Goal: Task Accomplishment & Management: Complete application form

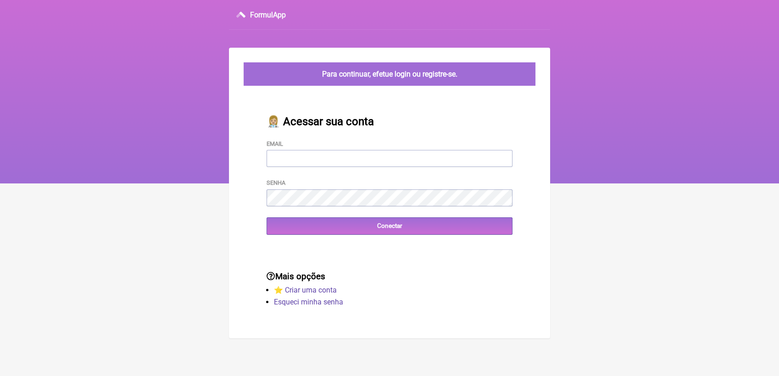
type input "terapiasveronicadias@gmail.com"
click at [333, 234] on input "Conectar" at bounding box center [390, 225] width 246 height 17
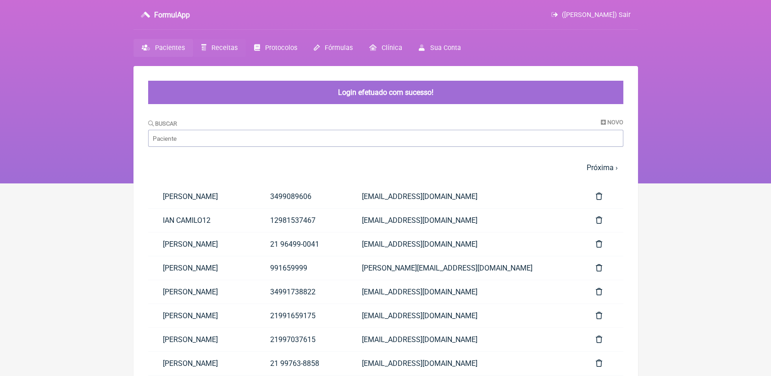
click at [215, 46] on span "Receitas" at bounding box center [224, 48] width 26 height 8
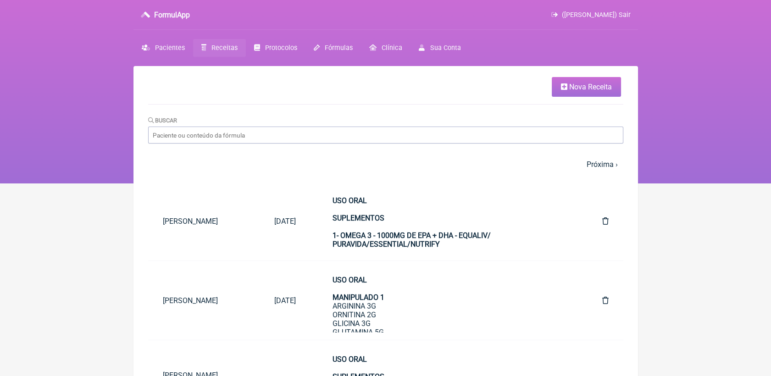
click at [296, 6] on div "FormulApp (Veronica Almeida dias) Sair" at bounding box center [385, 15] width 505 height 30
click at [279, 44] on span "Protocolos" at bounding box center [281, 48] width 32 height 8
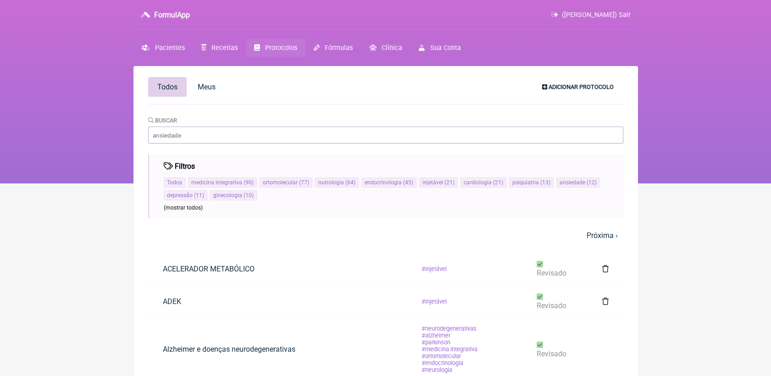
click at [578, 85] on span "Adicionar Protocolo" at bounding box center [581, 86] width 65 height 7
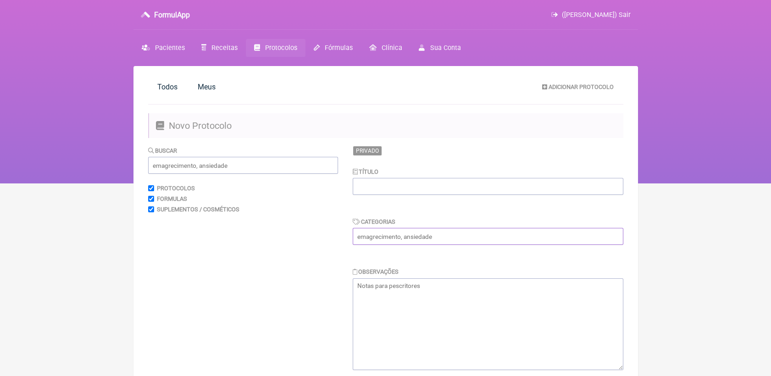
click at [415, 235] on input "text" at bounding box center [488, 236] width 271 height 17
click at [415, 235] on input "i" at bounding box center [488, 236] width 271 height 17
type input "injetável"
click at [403, 194] on input "text" at bounding box center [488, 186] width 271 height 17
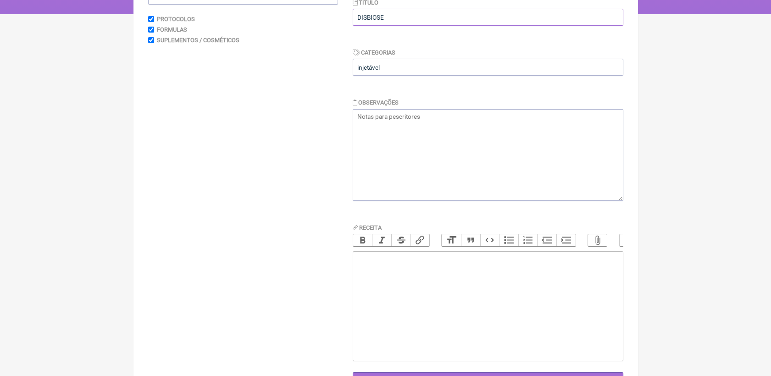
scroll to position [204, 0]
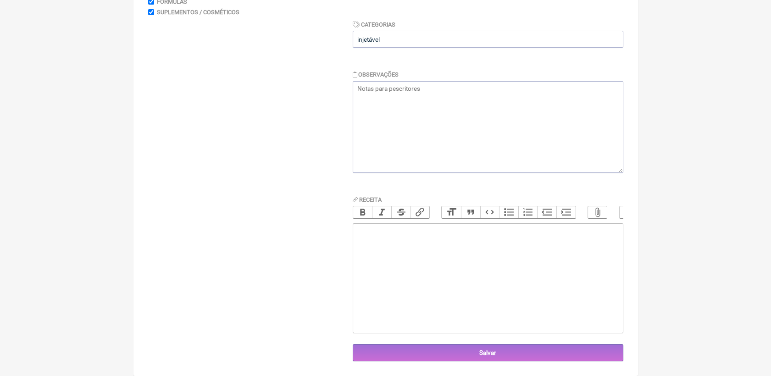
type input "DISBIOSE"
click at [404, 248] on trix-editor at bounding box center [488, 278] width 271 height 110
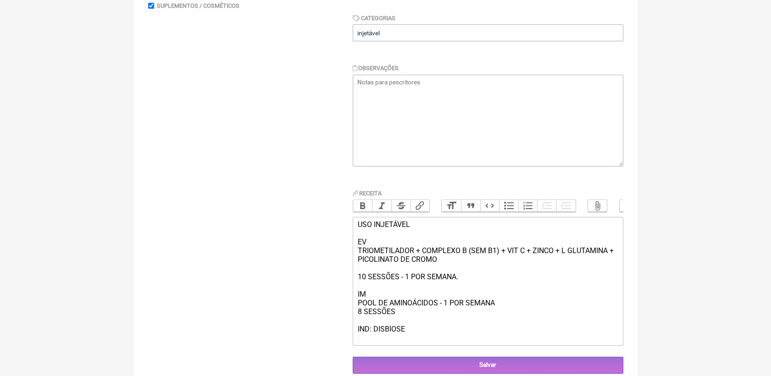
type trix-editor "<div>USO INJETÁVEL&nbsp;<br><br>EV&nbsp;<br>TRIOMETILADOR + COMPLEXO B (SEM B1)…"
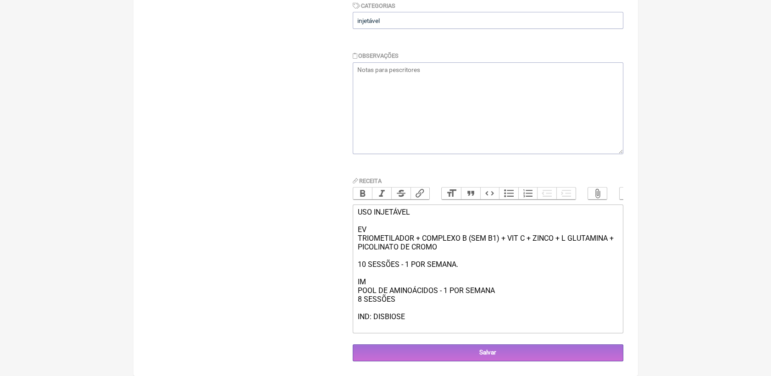
scroll to position [228, 0]
click at [467, 348] on input "Salvar" at bounding box center [488, 353] width 271 height 17
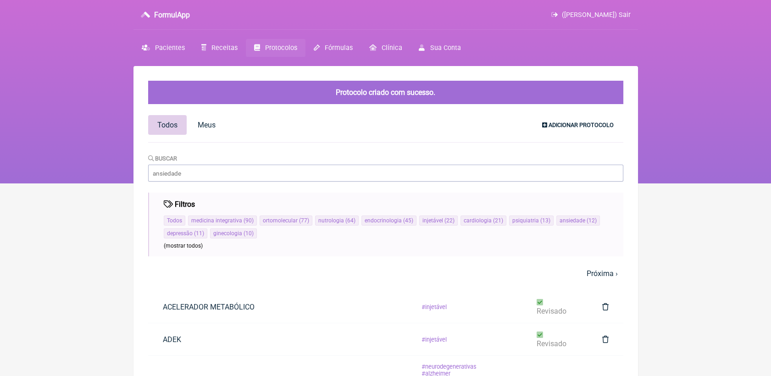
click at [581, 128] on span "Adicionar Protocolo" at bounding box center [581, 125] width 65 height 7
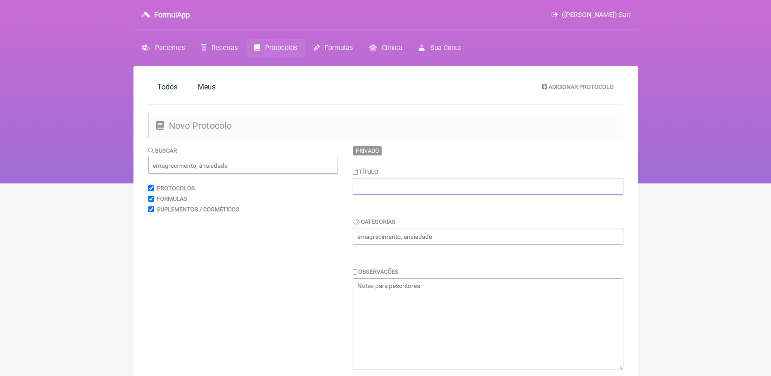
click at [429, 187] on input "text" at bounding box center [488, 186] width 271 height 17
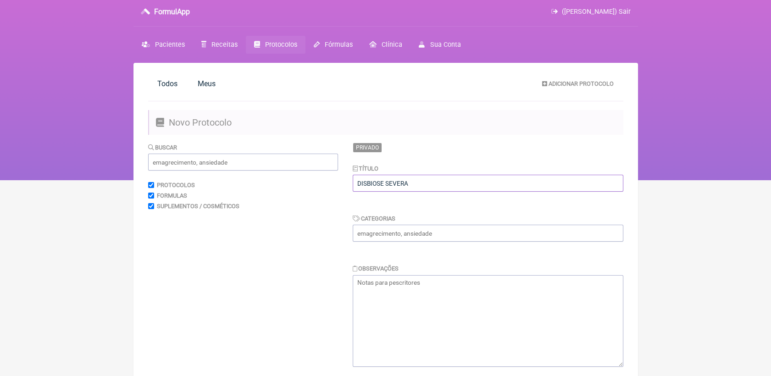
scroll to position [51, 0]
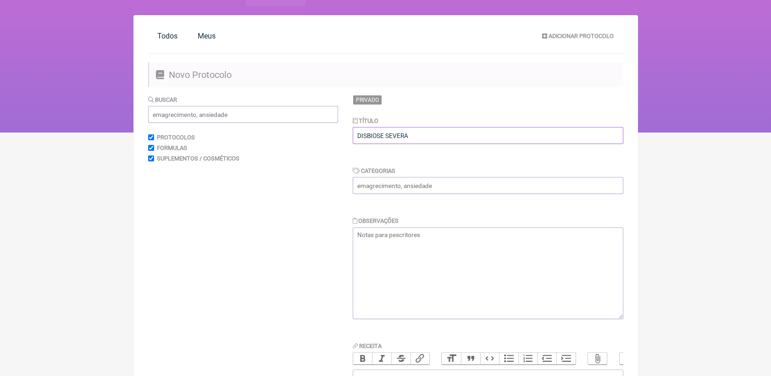
type input "DISBIOSE SEVERA"
click at [392, 189] on input "text" at bounding box center [488, 185] width 271 height 17
type input "injetável"
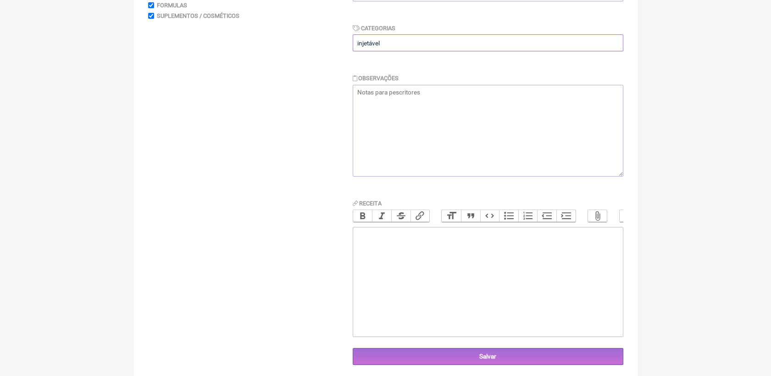
scroll to position [204, 0]
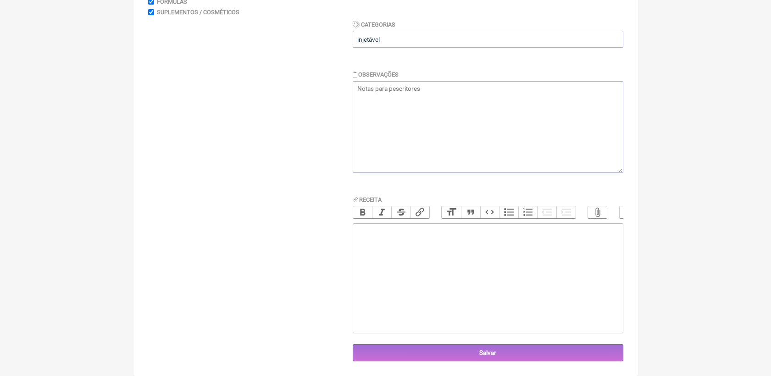
click at [393, 256] on trix-editor at bounding box center [488, 278] width 271 height 110
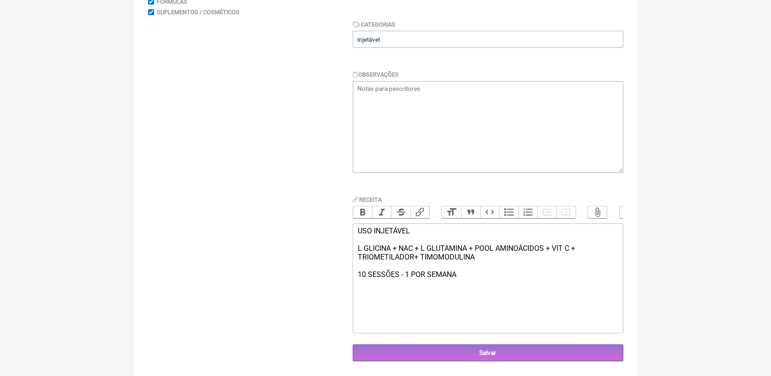
click at [376, 245] on div "USO INJETÁVEL L GLICINA + NAC + L GLUTAMINA + POOL AMINOÁCIDOS + VIT C + TRIOME…" at bounding box center [487, 253] width 261 height 52
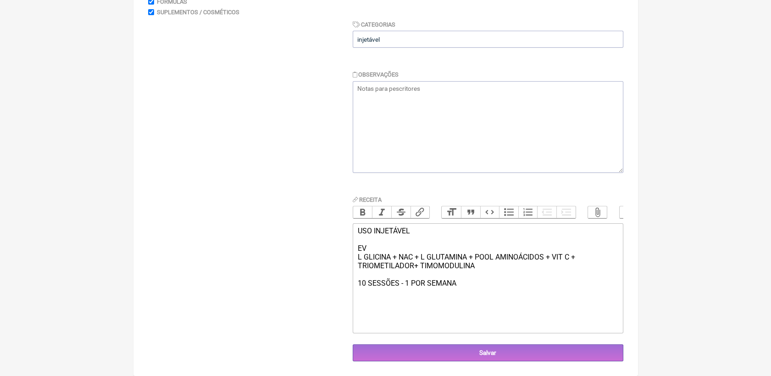
click at [378, 281] on div "USO INJETÁVEL EV L GLICINA + NAC + L GLUTAMINA + POOL AMINOÁCIDOS + VIT C + TRI…" at bounding box center [487, 257] width 261 height 61
type trix-editor "<div>USO INJETÁVEL&nbsp;<br><br>EV<br>L GLICINA + NAC + L GLUTAMINA + POOL AMIN…"
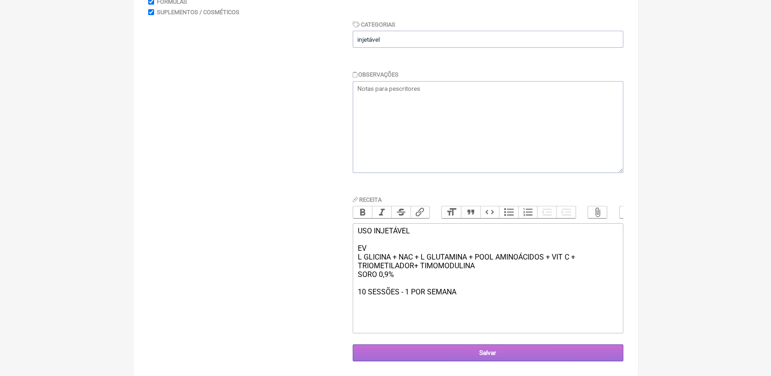
click at [467, 353] on input "Salvar" at bounding box center [488, 353] width 271 height 17
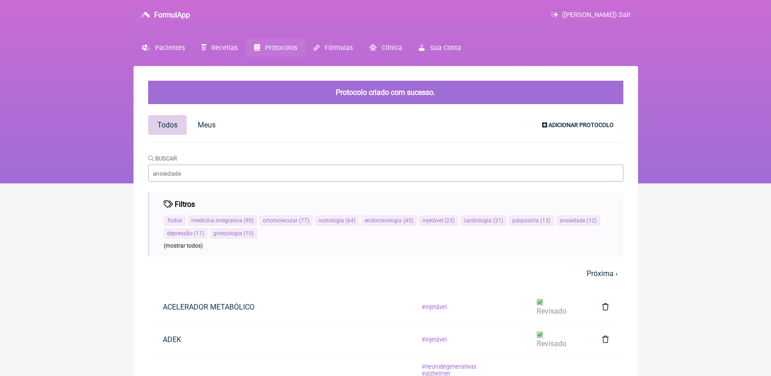
click at [560, 122] on span "Adicionar Protocolo" at bounding box center [581, 125] width 65 height 7
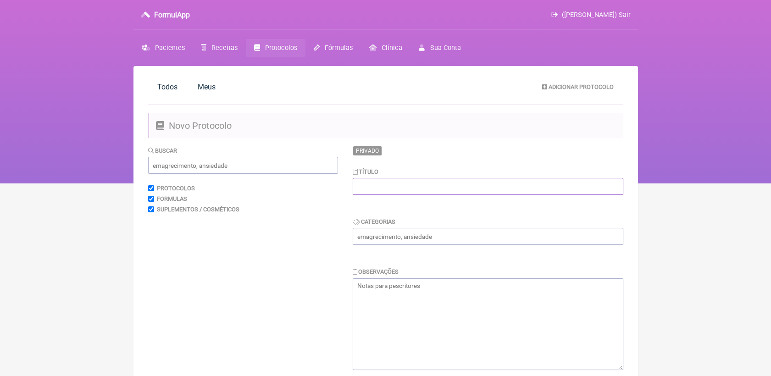
click at [435, 182] on input "text" at bounding box center [488, 186] width 271 height 17
type input "DIMINUIR HOMOCISTEINA"
click at [414, 233] on input "text" at bounding box center [488, 236] width 271 height 17
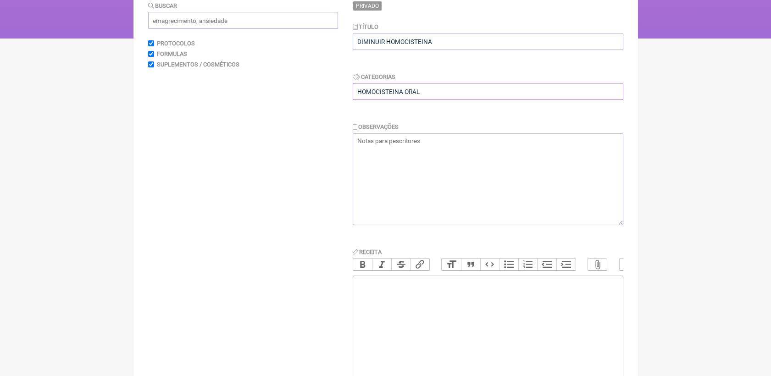
scroll to position [153, 0]
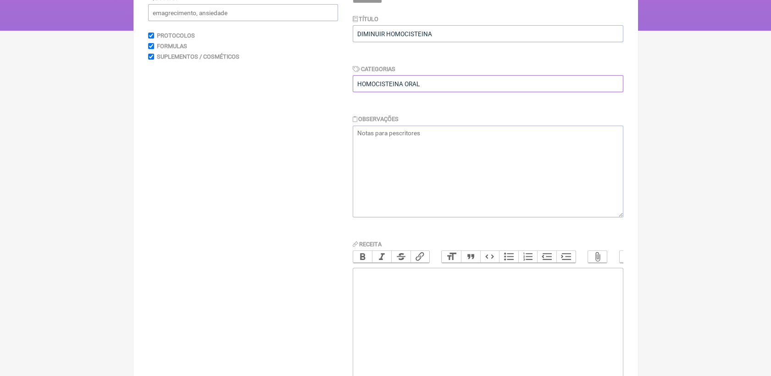
type input "HOMOCISTEINA ORAL"
click at [399, 303] on trix-editor at bounding box center [488, 323] width 271 height 110
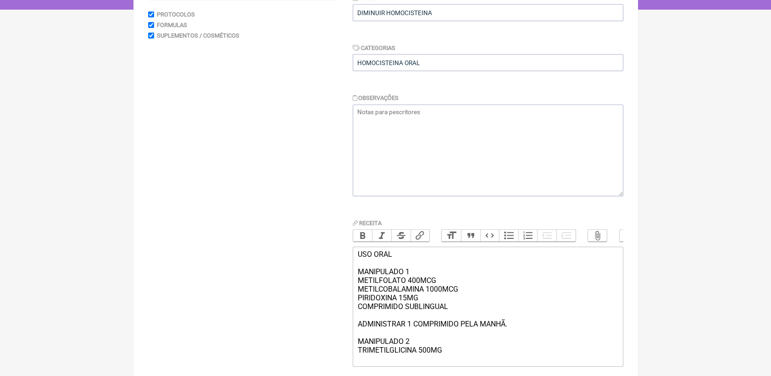
scroll to position [183, 0]
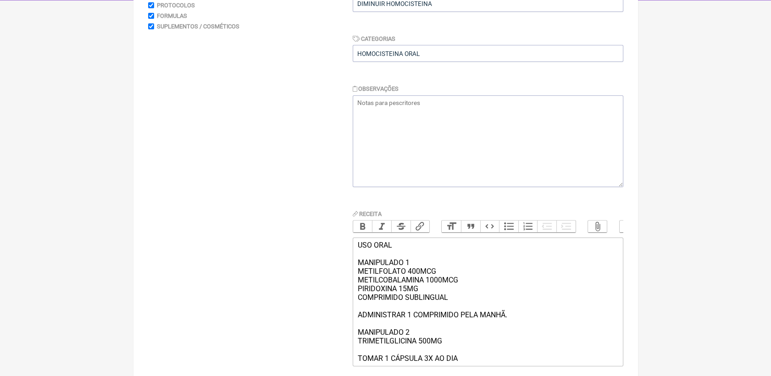
type trix-editor "<div>USO ORAL<br><br>MANIPULADO 1<br>METILFOLATO 400MCG<br>METILCOBALAMINA 1000…"
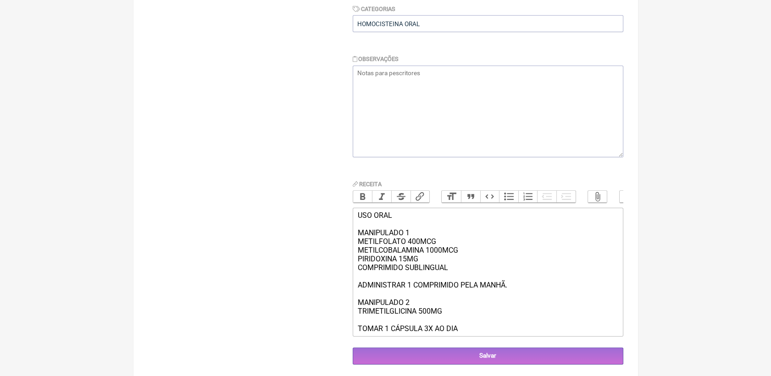
scroll to position [228, 0]
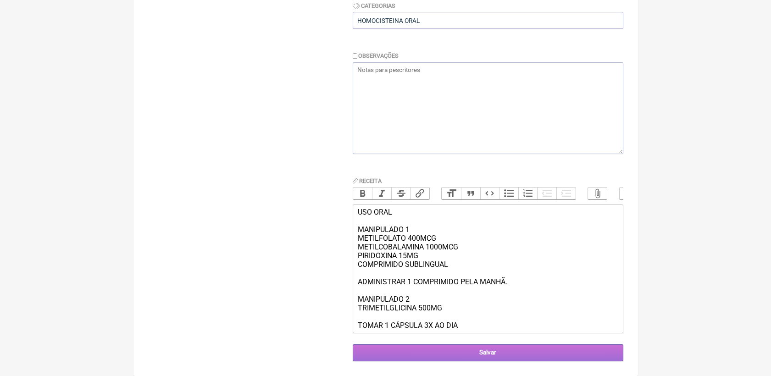
click at [511, 351] on input "Salvar" at bounding box center [488, 353] width 271 height 17
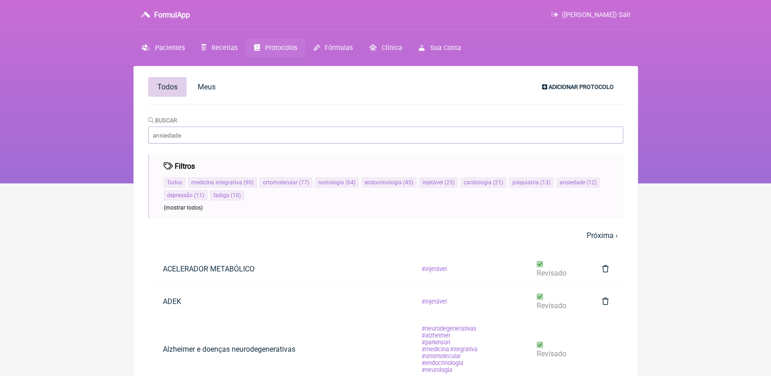
click at [580, 87] on span "Adicionar Protocolo" at bounding box center [581, 86] width 65 height 7
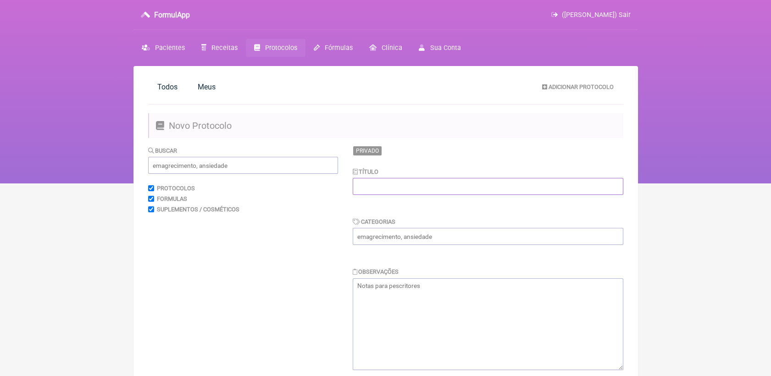
click at [468, 195] on input "text" at bounding box center [488, 186] width 271 height 17
type input "AUMENTAR BUTIRATO E DIMINUIR FUNGOS - CANDIDA"
click at [456, 239] on input "text" at bounding box center [488, 236] width 271 height 17
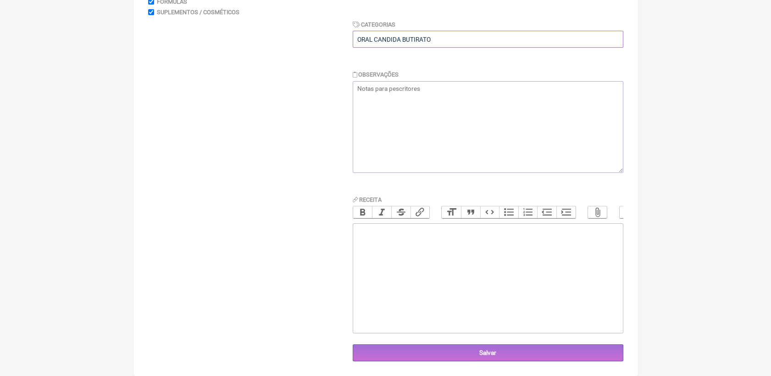
scroll to position [204, 0]
type input "ORAL CANDIDA BUTIRATO"
click at [427, 273] on trix-editor at bounding box center [488, 278] width 271 height 110
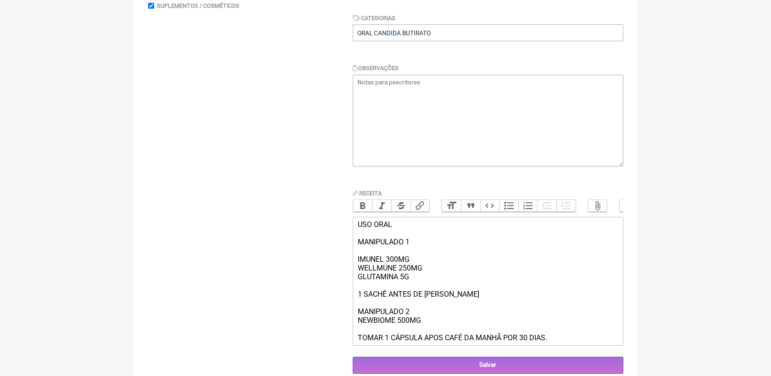
type trix-editor "<div>USO ORAL<br><br>MANIPULADO 1<br><br>IMUNEL 300MG<br>WELLMUNE 250MG<br>GLUT…"
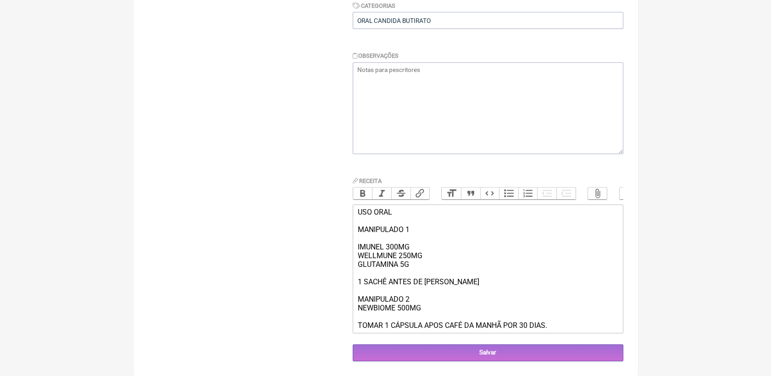
scroll to position [228, 0]
click at [492, 357] on input "Salvar" at bounding box center [488, 353] width 271 height 17
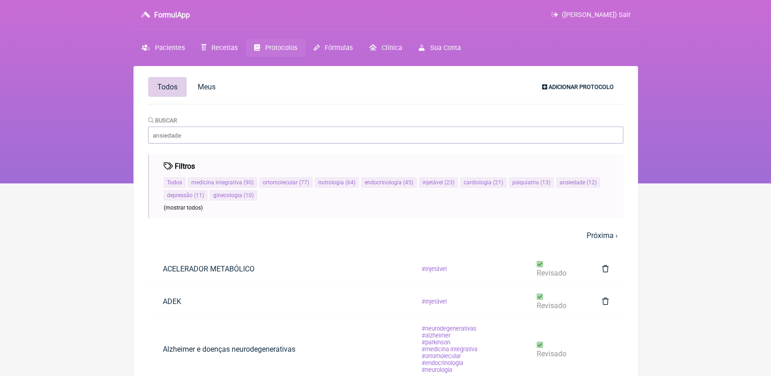
click at [589, 89] on span "Adicionar Protocolo" at bounding box center [581, 86] width 65 height 7
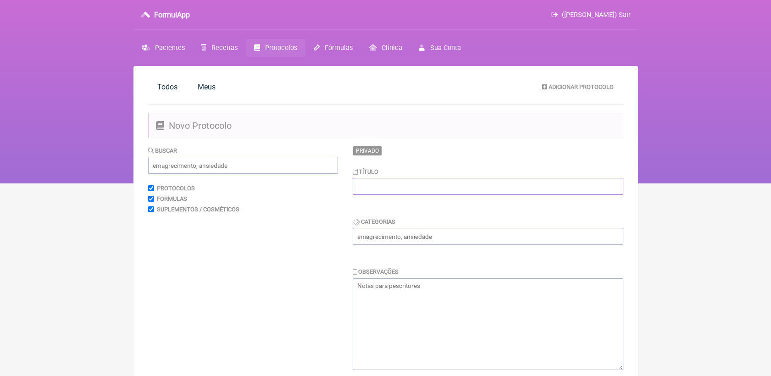
click at [367, 183] on input "text" at bounding box center [488, 186] width 271 height 17
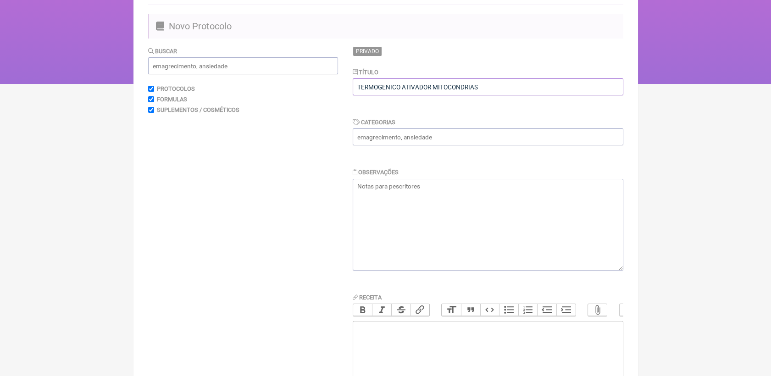
scroll to position [102, 0]
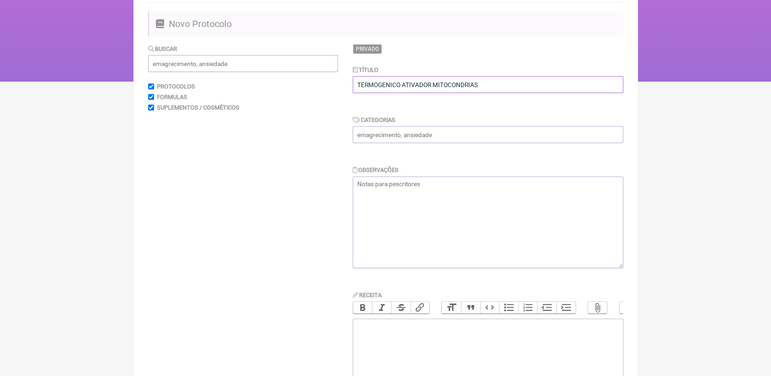
type input "TERMOGENICO ATIVADOR MITOCONDRIAS"
click at [398, 140] on input "text" at bounding box center [488, 134] width 271 height 17
click at [436, 139] on input "text" at bounding box center [488, 134] width 271 height 17
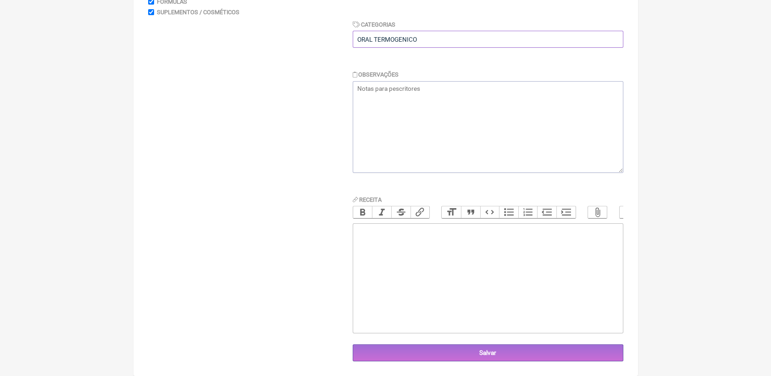
scroll to position [206, 0]
type input "ORAL TERMOGENICO"
click at [448, 234] on trix-editor at bounding box center [488, 278] width 271 height 110
type trix-editor "<div>U</div>"
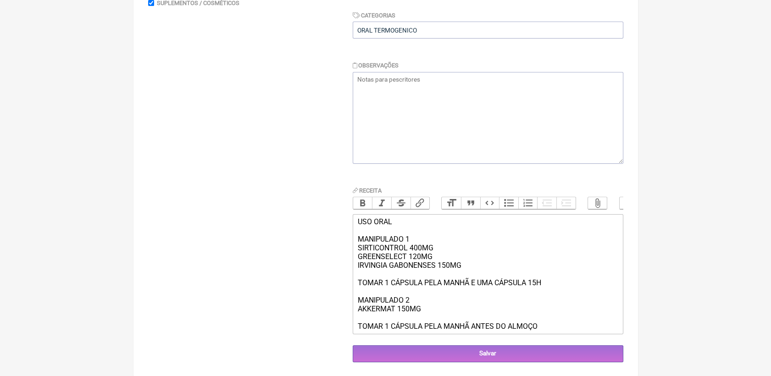
type trix-editor "<div>USO ORAL<br><br>MANIPULADO 1<br>SIRTICONTROL 400MG<br>GREENSELECT 120MG<br…"
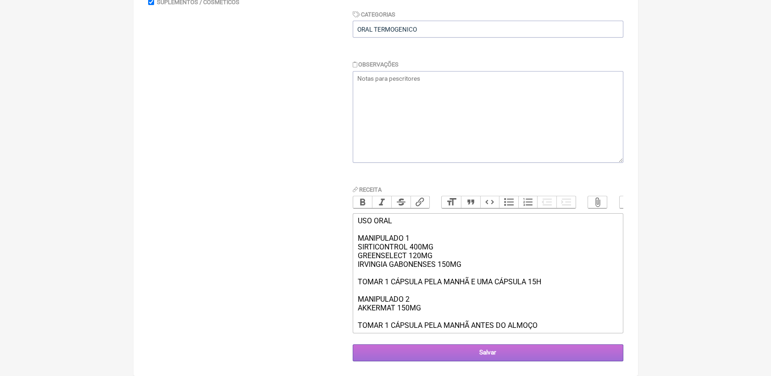
click at [481, 353] on input "Salvar" at bounding box center [488, 353] width 271 height 17
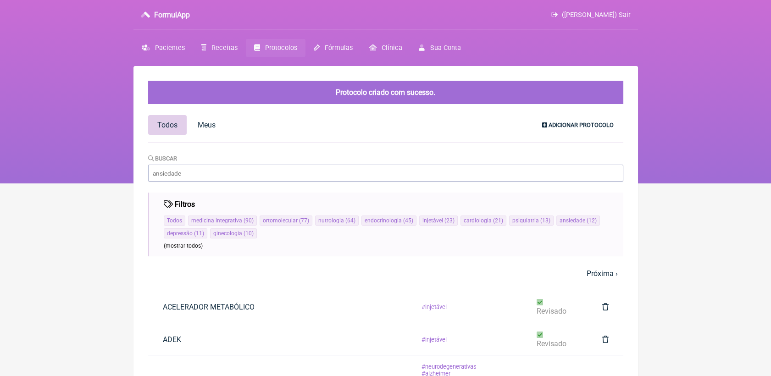
click at [569, 128] on span "Adicionar Protocolo" at bounding box center [581, 125] width 65 height 7
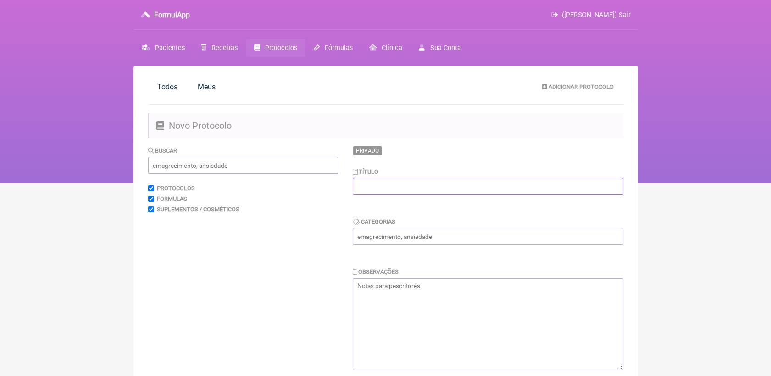
click at [472, 186] on input "text" at bounding box center [488, 186] width 271 height 17
type input "COMPULSÃO ORAL"
click at [436, 239] on input "text" at bounding box center [488, 236] width 271 height 17
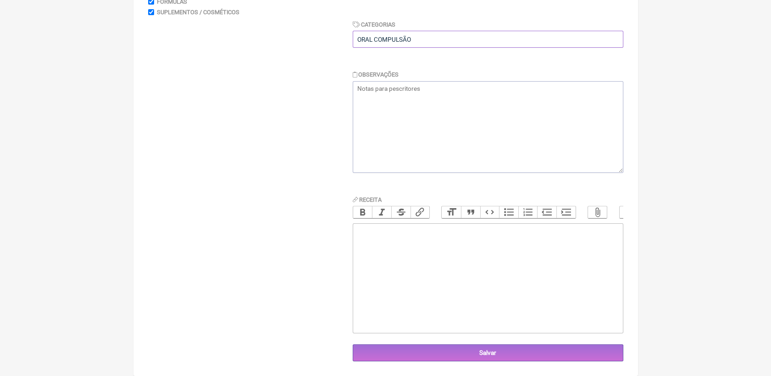
type input "ORAL COMPULSÃO"
click at [439, 276] on trix-editor at bounding box center [488, 278] width 271 height 110
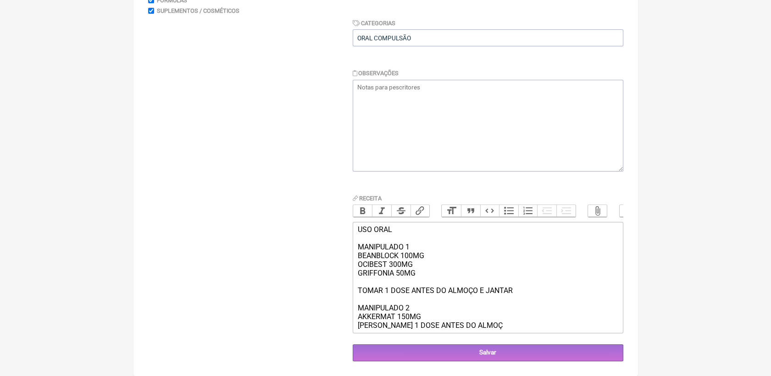
type trix-editor "<div>USO ORAL<br><br>MANIPULADO 1<br>BEANBLOCK 100MG<br>OCIBEST 300MG<br>GRIFFO…"
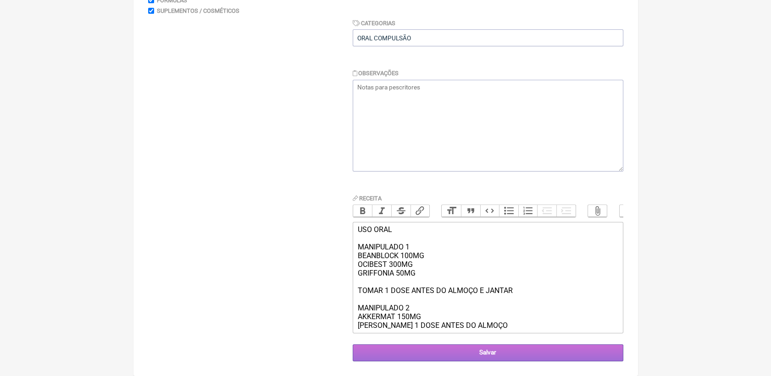
click at [482, 360] on input "Salvar" at bounding box center [488, 353] width 271 height 17
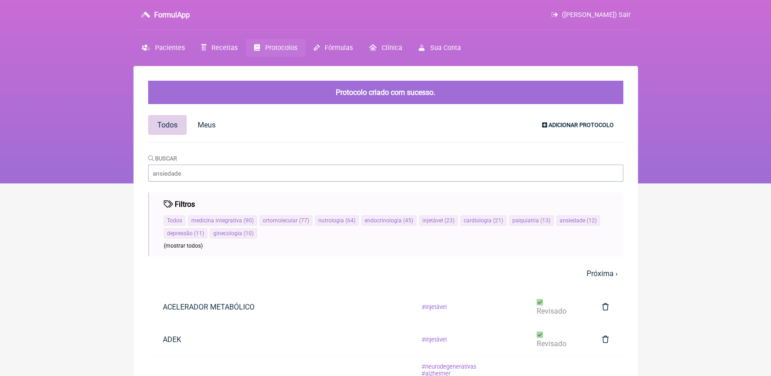
click at [599, 128] on span "Adicionar Protocolo" at bounding box center [581, 125] width 65 height 7
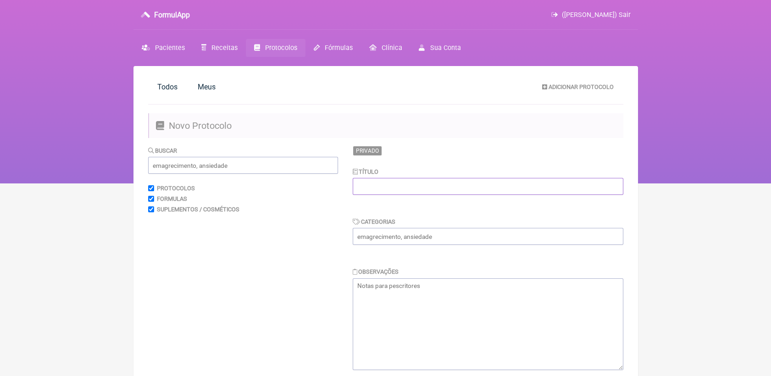
click at [428, 182] on input "text" at bounding box center [488, 186] width 271 height 17
type input "SHOT MATINAL MENTE ATIVA CANSAÇO MENTAL"
click at [417, 234] on input "text" at bounding box center [488, 236] width 271 height 17
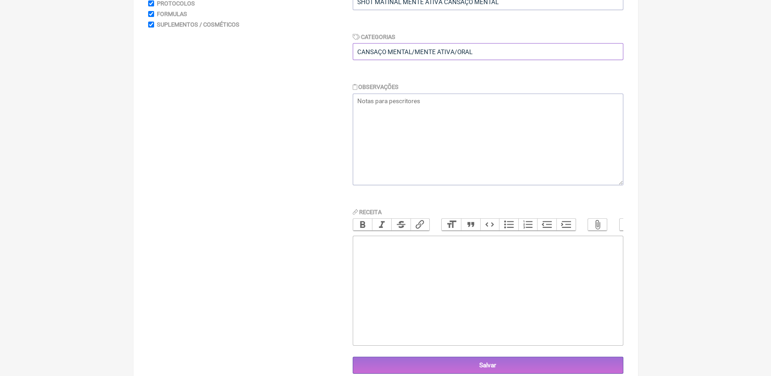
scroll to position [204, 0]
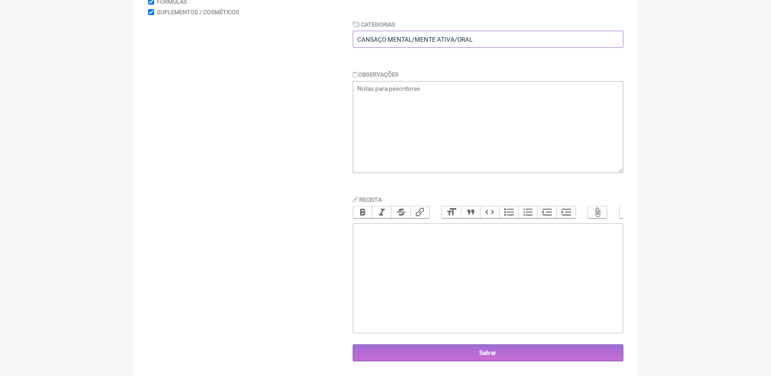
type input "CANSAÇO MENTAL/MENTE ATIVA/ORAL"
click at [426, 280] on trix-editor at bounding box center [488, 278] width 271 height 110
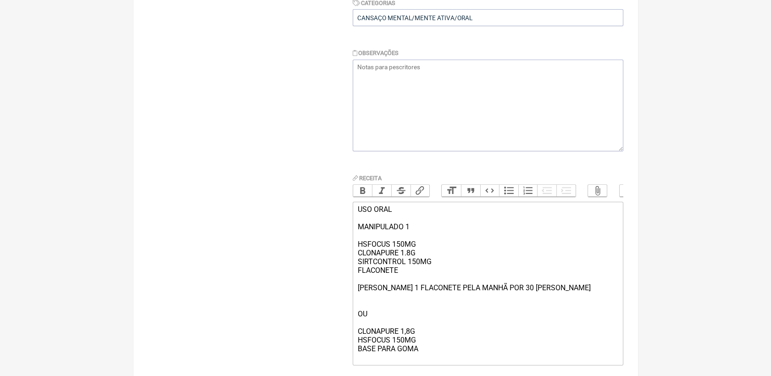
scroll to position [228, 0]
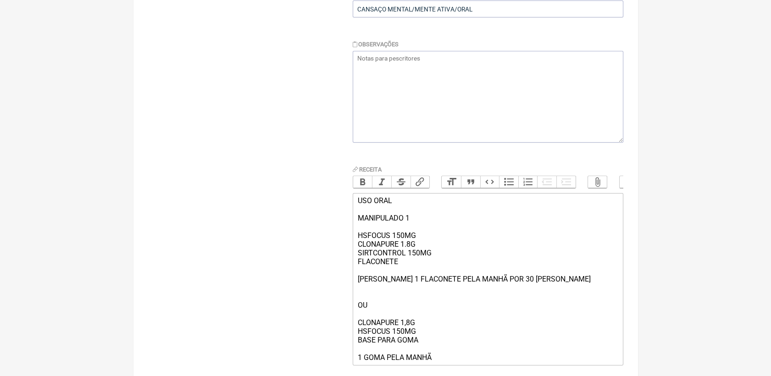
type trix-editor "<div>USO ORAL<br><br>MANIPULADO 1<br><br>HSFOCUS 150MG<br>CLONAPURE 1.8G<br>SIR…"
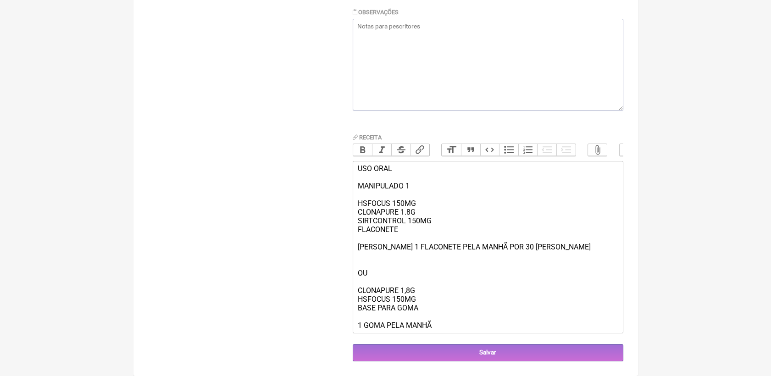
scroll to position [273, 0]
click at [488, 358] on input "Salvar" at bounding box center [488, 353] width 271 height 17
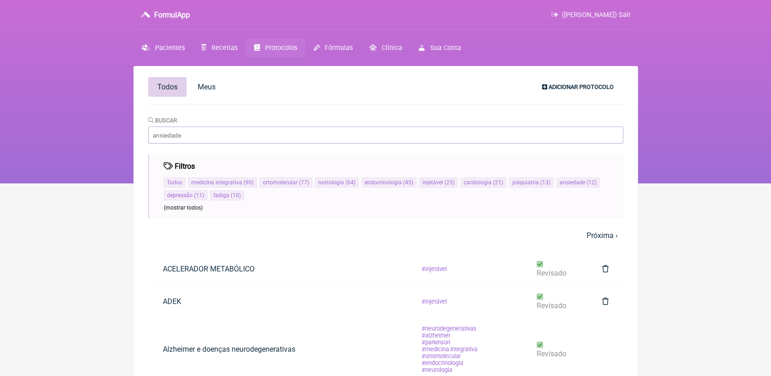
click at [592, 86] on span "Adicionar Protocolo" at bounding box center [581, 86] width 65 height 7
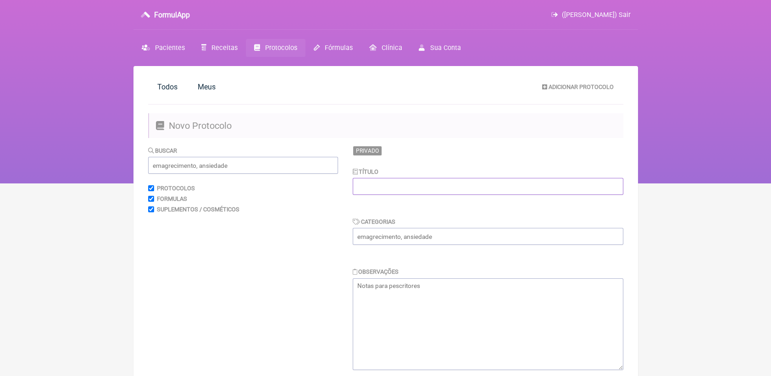
click at [492, 188] on input "text" at bounding box center [488, 186] width 271 height 17
type input "EXAME - MICROBIOMA"
click at [448, 242] on input "text" at bounding box center [488, 236] width 271 height 17
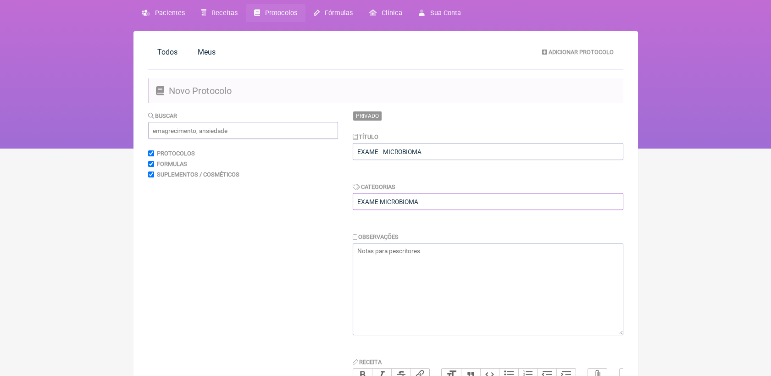
scroll to position [204, 0]
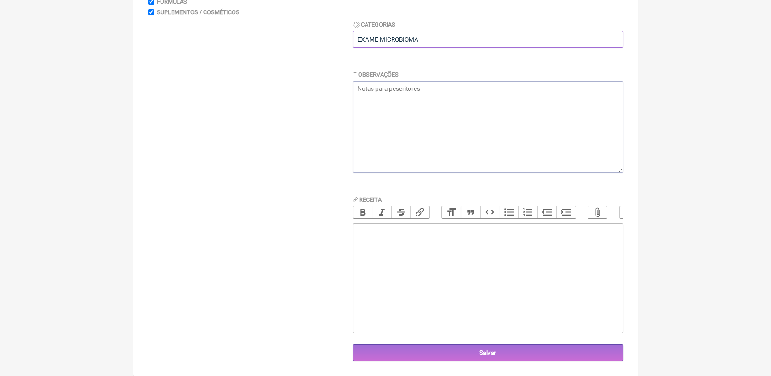
type input "EXAME MICROBIOMA"
click at [430, 256] on trix-editor at bounding box center [488, 278] width 271 height 110
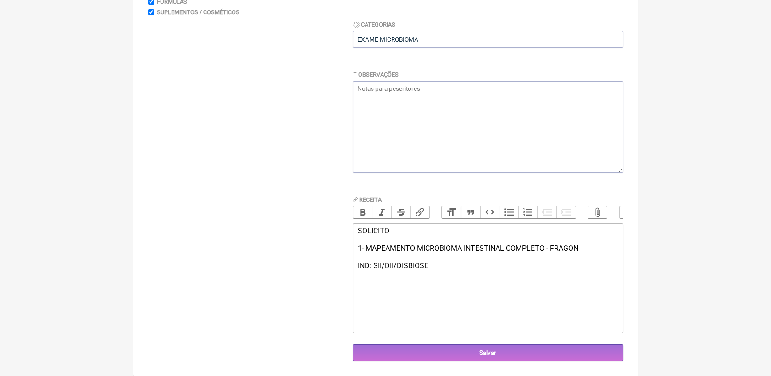
type trix-editor "<div>SOLICITO<br><br>1- MAPEAMENTO MICROBIOMA INTESTINAL COMPLETO - FRAGON&nbsp…"
click at [465, 360] on input "Salvar" at bounding box center [488, 353] width 271 height 17
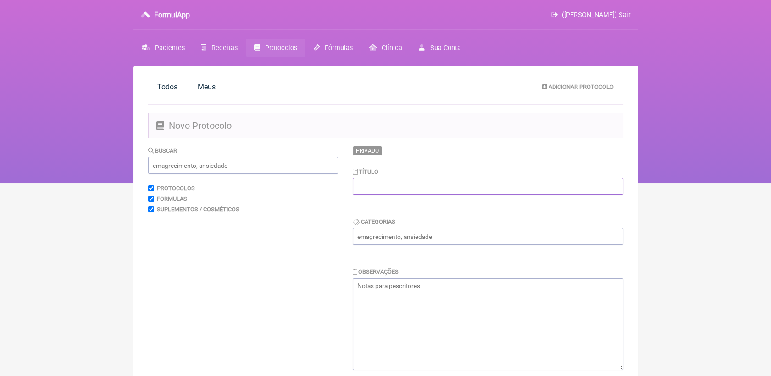
click at [440, 186] on input "text" at bounding box center [488, 186] width 271 height 17
drag, startPoint x: 395, startPoint y: 184, endPoint x: 317, endPoint y: 180, distance: 77.6
click at [317, 180] on form "Buscar Protocolos Formulas Suplementos / Cosméticos Privado Título EXAME SIBO C…" at bounding box center [385, 352] width 475 height 413
type input "EXAME SIBO"
click at [391, 238] on input "text" at bounding box center [488, 236] width 271 height 17
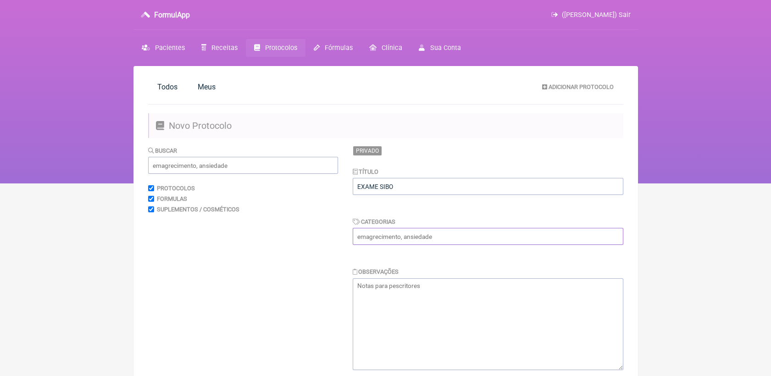
paste input "EXAME SIBO"
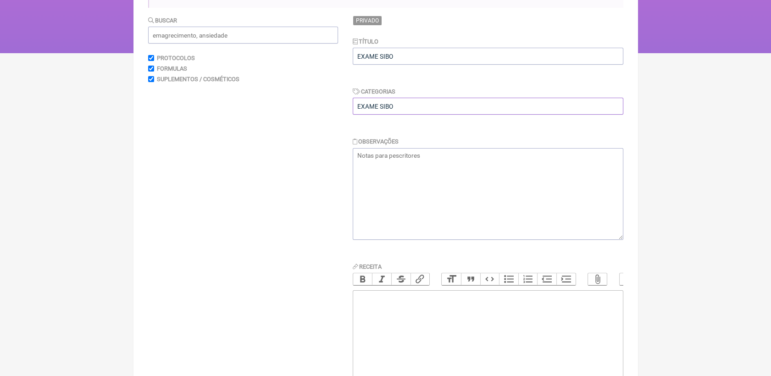
scroll to position [153, 0]
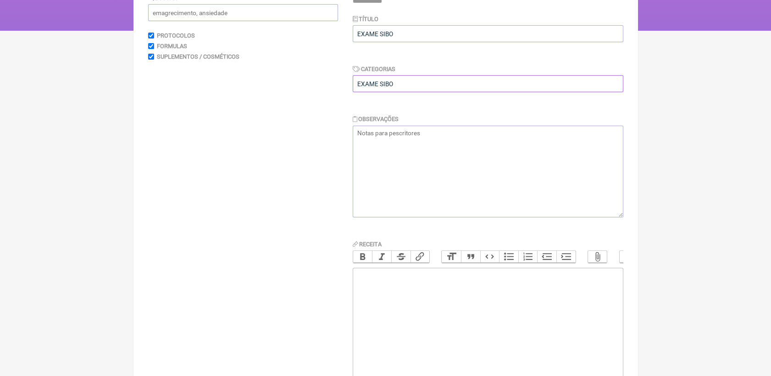
type input "EXAME SIBO"
click at [409, 296] on trix-editor at bounding box center [488, 323] width 271 height 110
type trix-editor "<div>SOLICITO<br><br>1- TESTE PARA SIBO&nbsp;<br><br>IND: SIBO</div>"
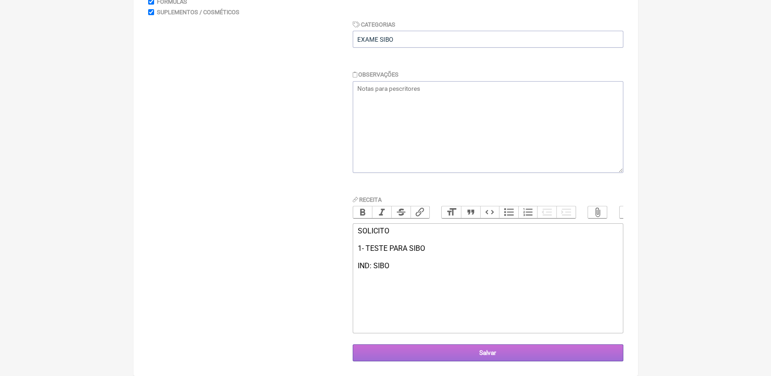
scroll to position [206, 0]
click at [577, 353] on input "Salvar" at bounding box center [488, 353] width 271 height 17
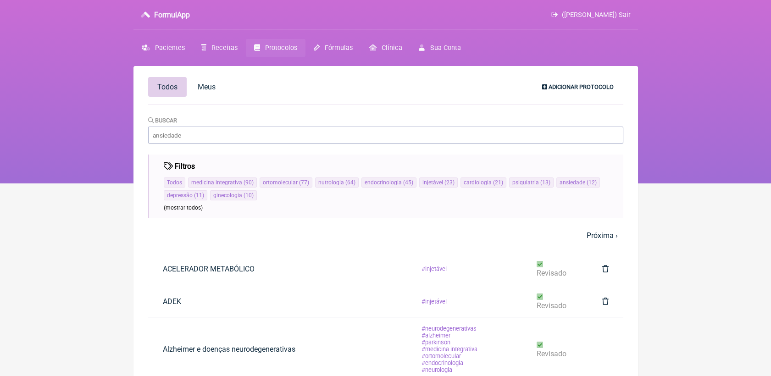
click at [574, 89] on span "Adicionar Protocolo" at bounding box center [581, 86] width 65 height 7
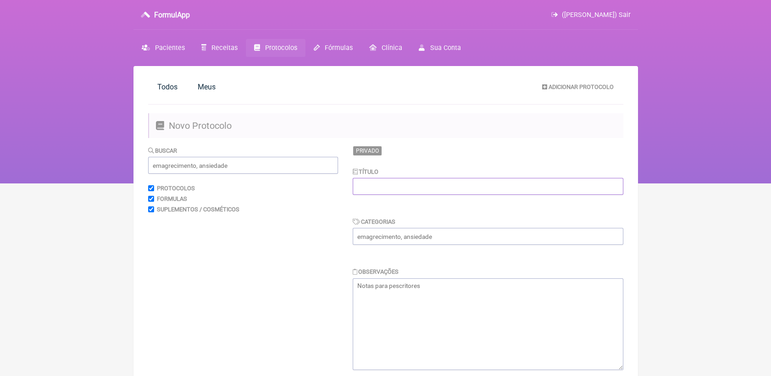
click at [411, 183] on input "text" at bounding box center [488, 186] width 271 height 17
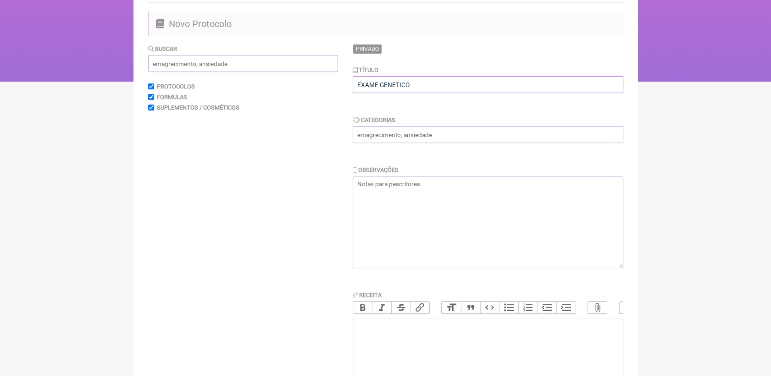
type input "EXAME GENETICO"
click at [400, 138] on input "text" at bounding box center [488, 134] width 271 height 17
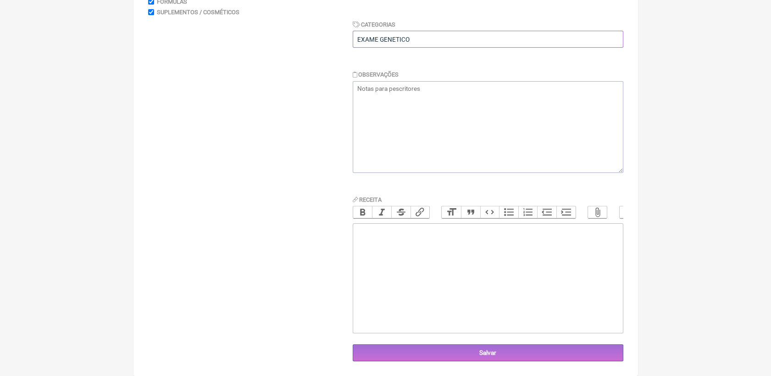
scroll to position [206, 0]
type input "EXAME GENETICO"
click at [446, 246] on trix-editor at bounding box center [488, 278] width 271 height 110
type trix-editor "<div>SOLICITO<br><br>1- NUTRIGEN&nbsp;<br><br>IND: NUTRIÇÃO DE PRECISÃO&nbsp;<b…"
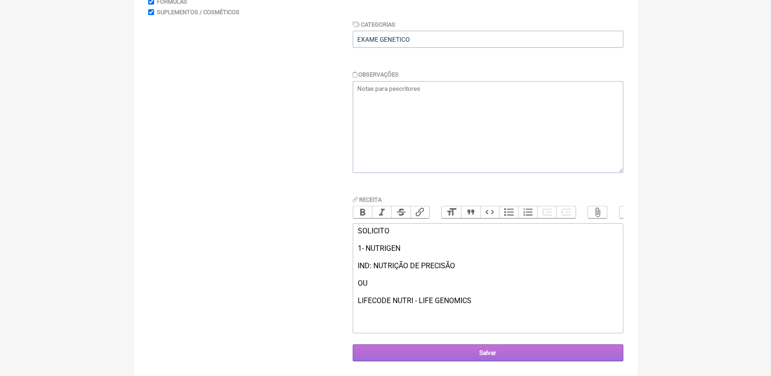
click at [515, 355] on input "Salvar" at bounding box center [488, 353] width 271 height 17
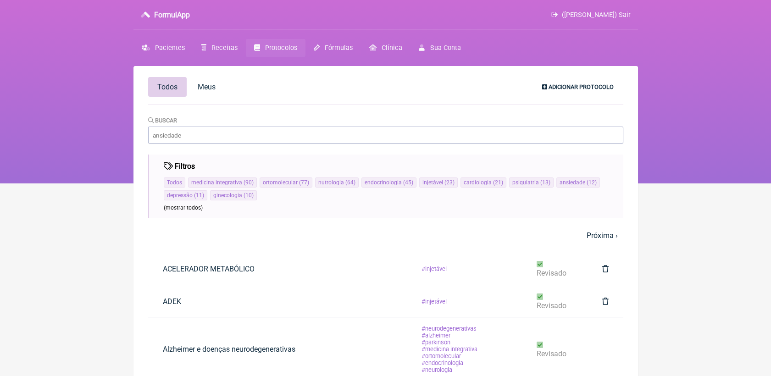
click at [586, 83] on link "Adicionar Protocolo" at bounding box center [578, 87] width 86 height 16
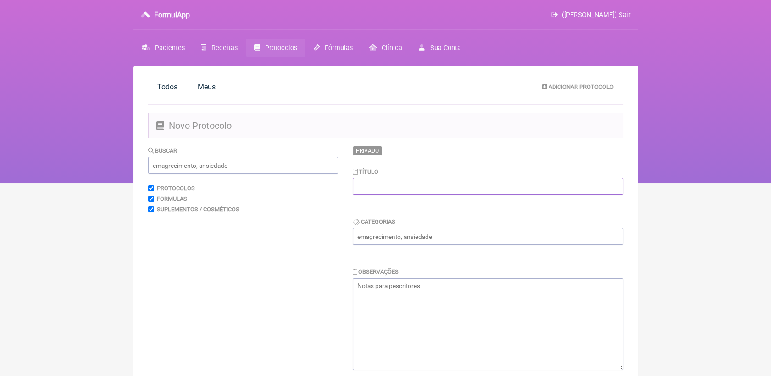
click at [450, 181] on input "text" at bounding box center [488, 186] width 271 height 17
drag, startPoint x: 445, startPoint y: 189, endPoint x: 298, endPoint y: 180, distance: 147.5
click at [298, 180] on form "Buscar Protocolos Formulas Suplementos / Cosméticos Privado Título EXAME INFLAM…" at bounding box center [385, 352] width 475 height 413
type input "EXAME INFLAMOGRAMA"
click at [376, 237] on input "text" at bounding box center [488, 236] width 271 height 17
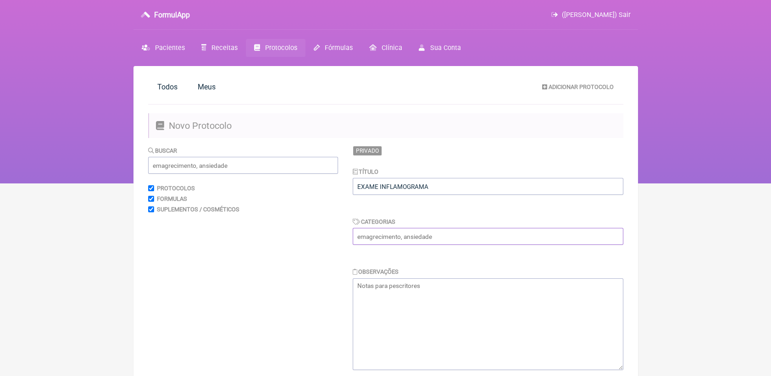
paste input "EXAME INFLAMOGRAMA"
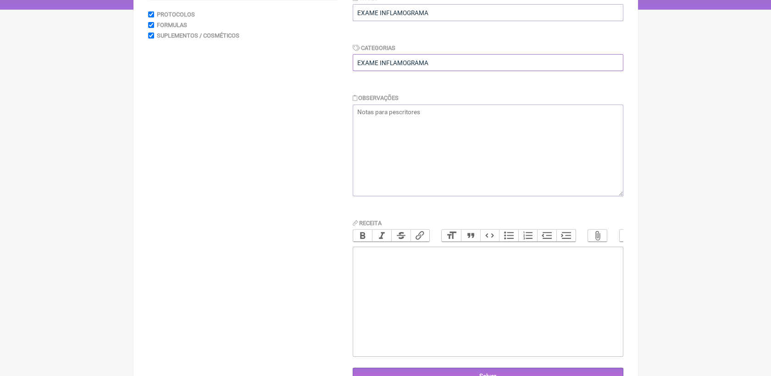
scroll to position [204, 0]
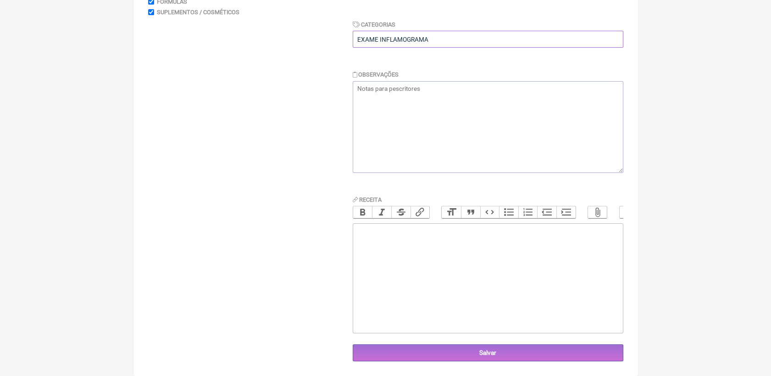
type input "EXAME INFLAMOGRAMA"
click at [401, 269] on trix-editor at bounding box center [488, 278] width 271 height 110
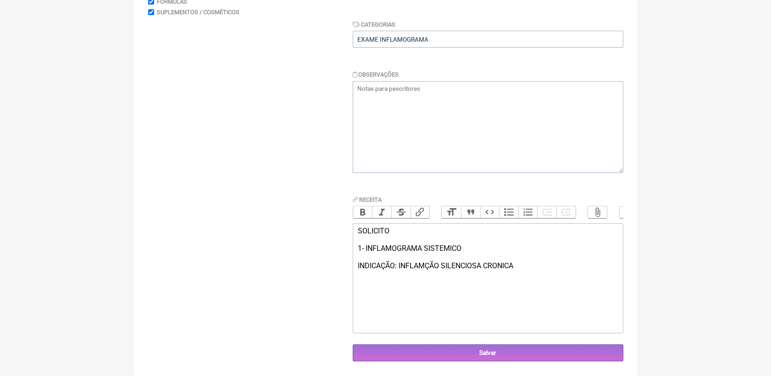
type trix-editor "<div>SOLICITO<br><br>1- INFLAMOGRAMA SISTEMICO&nbsp;<br><br>INDICAÇÃO: INFLAMÇÃ…"
click at [417, 358] on input "Salvar" at bounding box center [488, 353] width 271 height 17
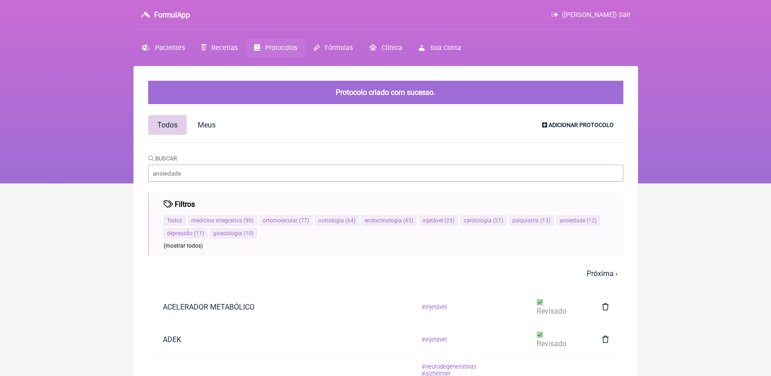
click at [605, 127] on span "Adicionar Protocolo" at bounding box center [581, 125] width 65 height 7
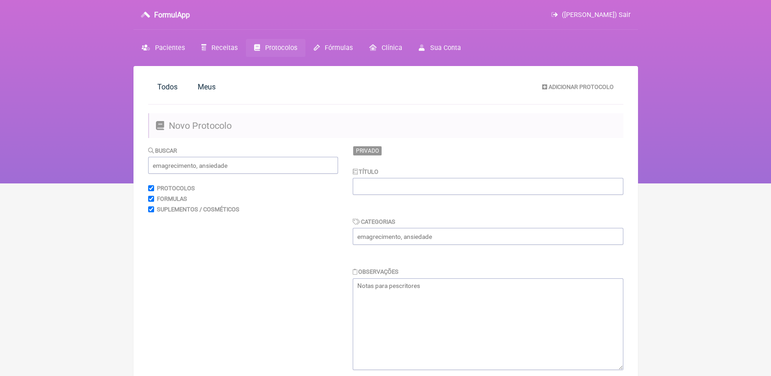
click at [532, 178] on div "Título" at bounding box center [488, 181] width 271 height 28
click at [532, 183] on input "text" at bounding box center [488, 186] width 271 height 17
type input "PRÉ CIRURGICO"
click at [494, 232] on input "text" at bounding box center [488, 236] width 271 height 17
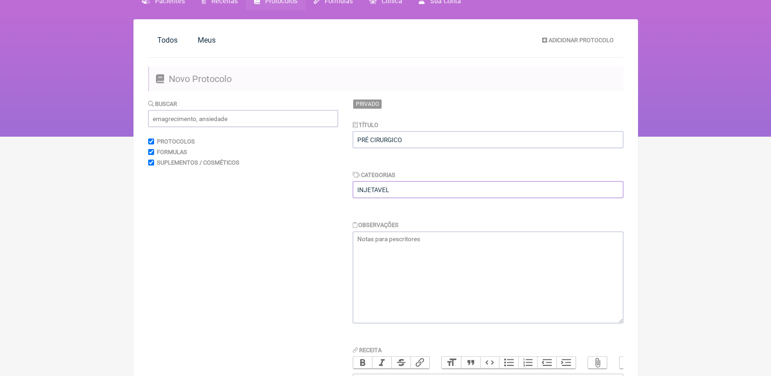
scroll to position [102, 0]
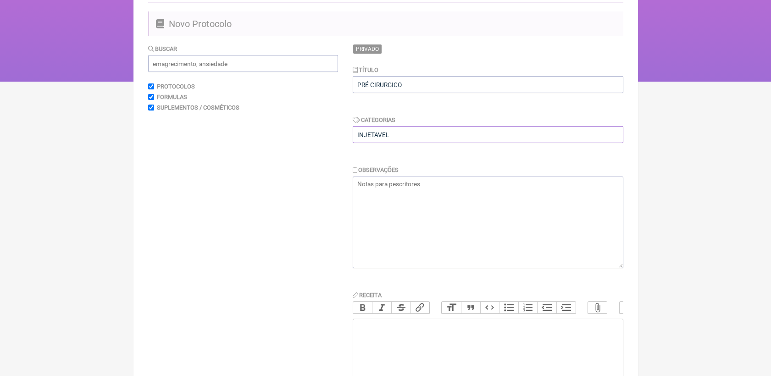
type input "INJETAVEL"
click at [462, 341] on trix-editor at bounding box center [488, 374] width 271 height 110
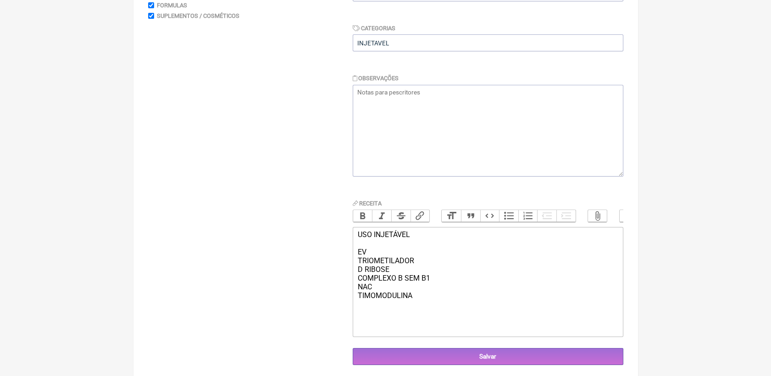
scroll to position [206, 0]
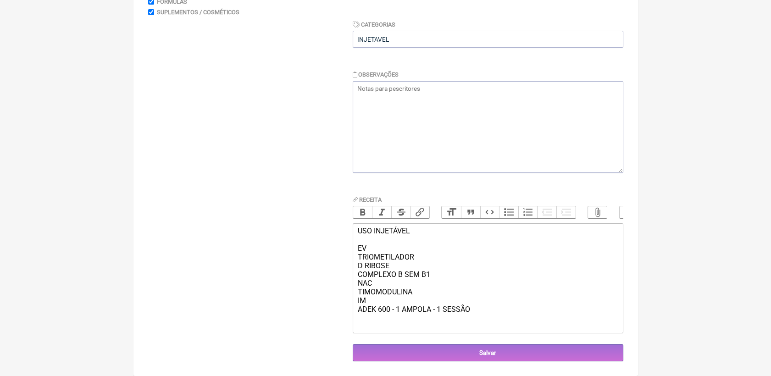
click at [428, 294] on div "USO INJETÁVEL EV TRIOMETILADOR D RIBOSE COMPLEXO B SEM B1 NAC TIMOMODULINA IM A…" at bounding box center [487, 270] width 261 height 87
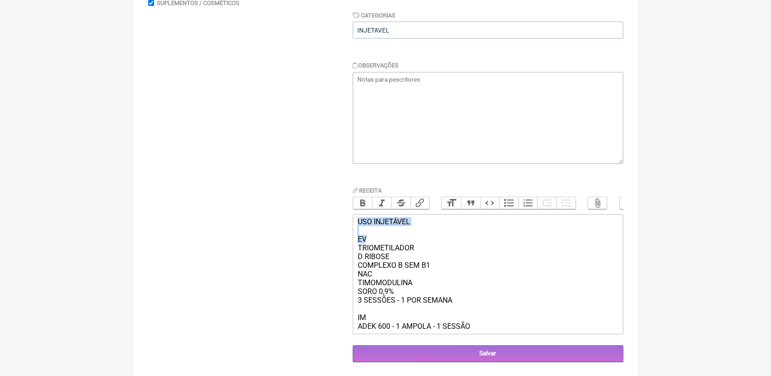
drag, startPoint x: 357, startPoint y: 229, endPoint x: 369, endPoint y: 246, distance: 21.0
click at [369, 246] on div "USO INJETÁVEL EV TRIOMETILADOR D RIBOSE COMPLEXO B SEM B1 NAC TIMOMODULINA SORO…" at bounding box center [487, 273] width 261 height 113
click at [357, 208] on button "Bold" at bounding box center [362, 203] width 19 height 12
drag, startPoint x: 359, startPoint y: 330, endPoint x: 366, endPoint y: 328, distance: 7.3
click at [366, 328] on div "USO INJETÁVEL EV TRIOMETILADOR D RIBOSE COMPLEXO B SEM B1 NAC TIMOMODULINA SORO…" at bounding box center [487, 273] width 261 height 113
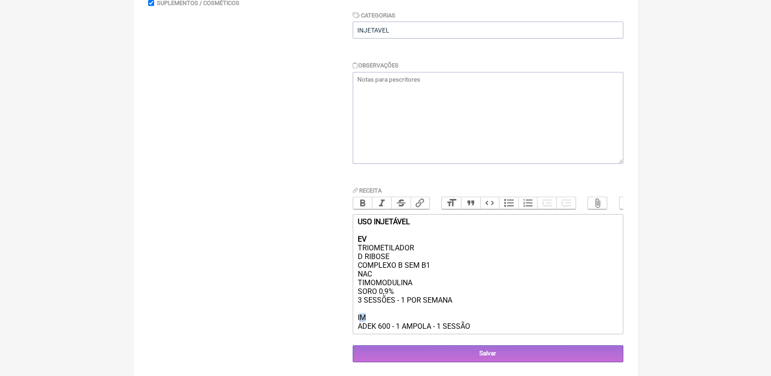
click at [370, 328] on div "USO INJETÁVEL EV TRIOMETILADOR D RIBOSE COMPLEXO B SEM B1 NAC TIMOMODULINA SORO…" at bounding box center [487, 273] width 261 height 113
drag, startPoint x: 371, startPoint y: 328, endPoint x: 359, endPoint y: 329, distance: 12.0
click at [359, 329] on div "USO INJETÁVEL EV TRIOMETILADOR D RIBOSE COMPLEXO B SEM B1 NAC TIMOMODULINA SORO…" at bounding box center [487, 273] width 261 height 113
click at [360, 201] on button "Bold" at bounding box center [362, 203] width 19 height 12
click at [484, 331] on div "USO INJETÁVEL EV TRIOMETILADOR D RIBOSE COMPLEXO B SEM B1 NAC TIMOMODULINA SORO…" at bounding box center [487, 273] width 261 height 113
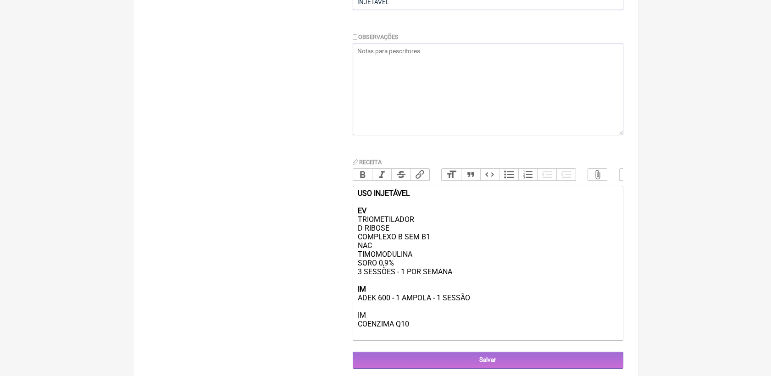
scroll to position [256, 0]
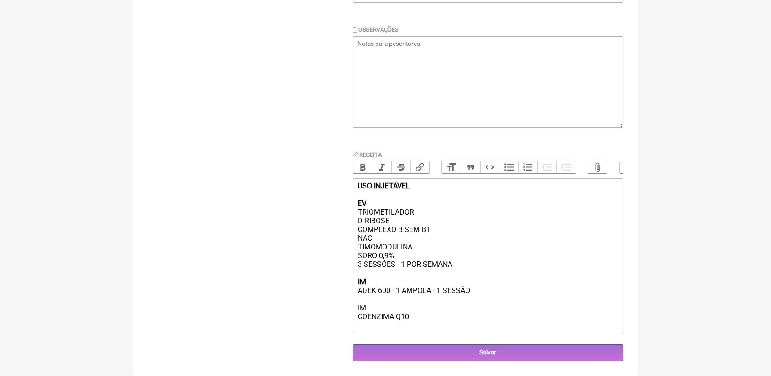
click at [443, 314] on div "USO INJETÁVEL EV TRIOMETILADOR D RIBOSE COMPLEXO B SEM B1 NAC TIMOMODULINA SORO…" at bounding box center [487, 256] width 261 height 148
type trix-editor "<div><strong>USO INJETÁVEL<br><br>EV</strong><br>TRIOMETILADOR<br>D RIBOSE<br>C…"
drag, startPoint x: 367, startPoint y: 306, endPoint x: 356, endPoint y: 306, distance: 11.0
click at [356, 306] on trix-editor "USO INJETÁVEL EV TRIOMETILADOR D RIBOSE COMPLEXO B SEM B1 NAC TIMOMODULINA SORO…" at bounding box center [488, 255] width 271 height 155
click at [363, 161] on button "Bold" at bounding box center [362, 167] width 19 height 12
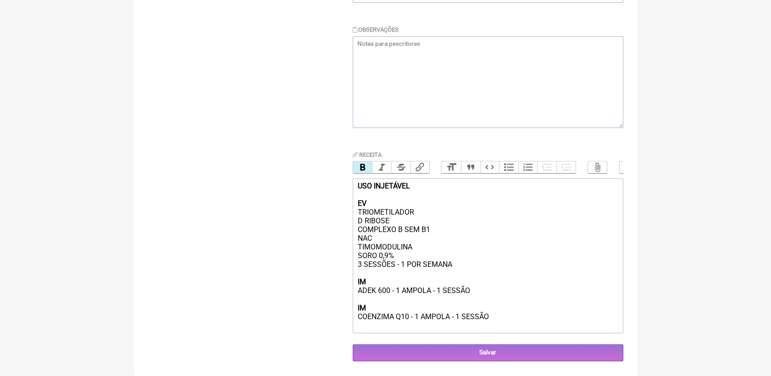
click at [529, 291] on div "USO INJETÁVEL EV TRIOMETILADOR D RIBOSE COMPLEXO B SEM B1 NAC TIMOMODULINA SORO…" at bounding box center [487, 256] width 261 height 148
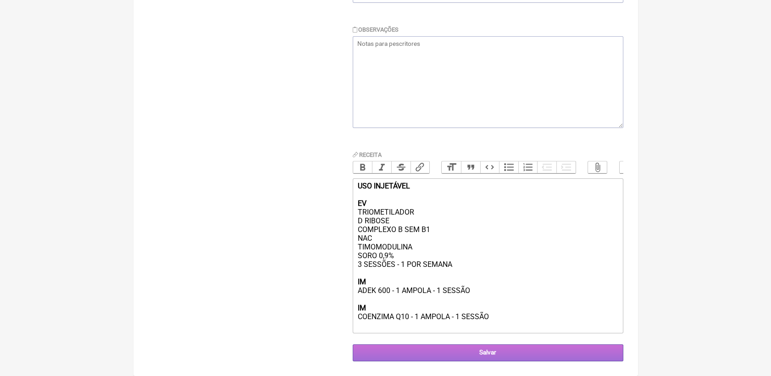
click at [519, 356] on input "Salvar" at bounding box center [488, 353] width 271 height 17
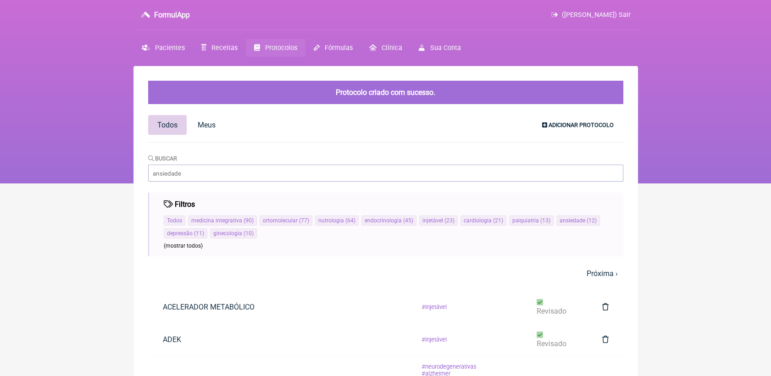
click at [560, 121] on link "Adicionar Protocolo" at bounding box center [578, 125] width 86 height 16
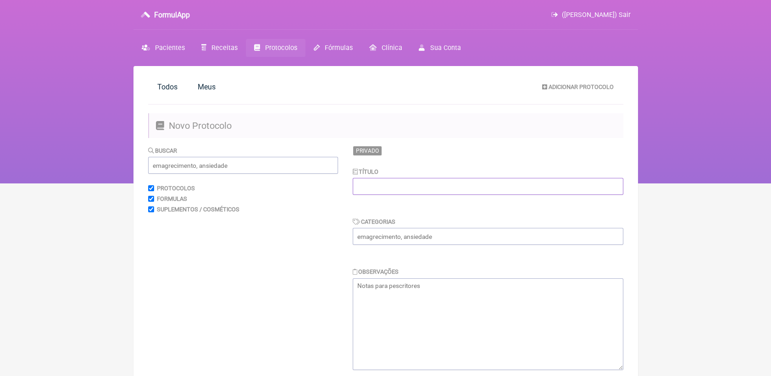
click at [436, 186] on input "text" at bounding box center [488, 186] width 271 height 17
type input "PÓS CIRURGICO"
click at [379, 240] on input "text" at bounding box center [488, 236] width 271 height 17
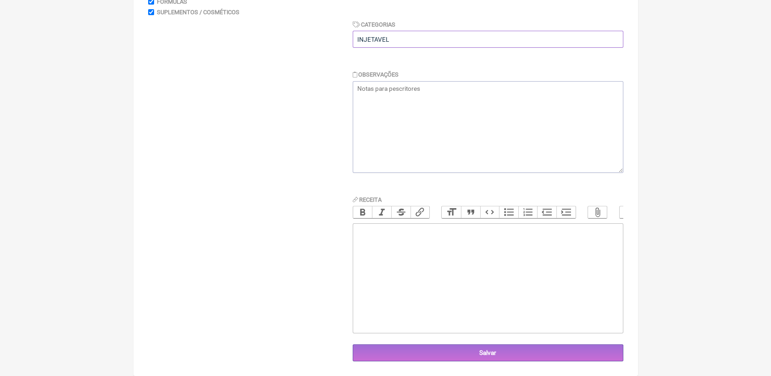
scroll to position [204, 0]
type input "INJETAVEL"
click at [389, 271] on trix-editor at bounding box center [488, 278] width 271 height 110
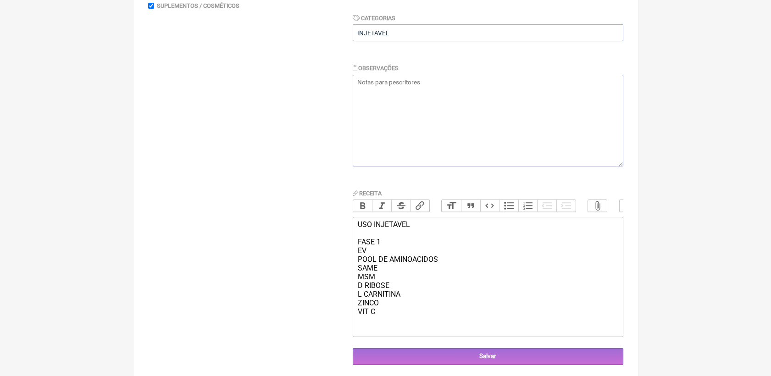
drag, startPoint x: 375, startPoint y: 258, endPoint x: 359, endPoint y: 252, distance: 17.1
click at [359, 252] on div "USO INJETAVEL FASE 1 EV POOL DE AMINOACIDOS SAME MSM D RIBOSE L CARNITINA ZINCO…" at bounding box center [487, 276] width 261 height 113
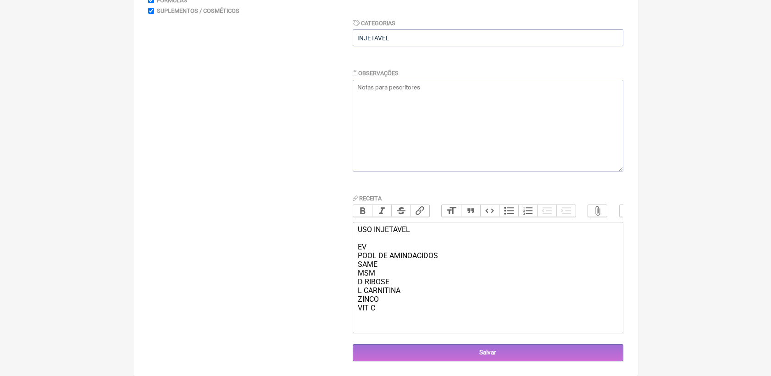
scroll to position [211, 0]
click at [390, 317] on div "USO INJETAVEL EV POOL DE AMINOACIDOS SAME MSM D RIBOSE L CARNITINA ZINCO VIT C" at bounding box center [487, 277] width 261 height 105
drag, startPoint x: 354, startPoint y: 226, endPoint x: 369, endPoint y: 244, distance: 23.1
click at [369, 244] on trix-editor "USO INJETAVEL EV POOL DE AMINOACIDOS SAME MSM D RIBOSE L CARNITINA ZINCO VIT C" at bounding box center [488, 277] width 271 height 111
click at [360, 205] on button "Bold" at bounding box center [362, 211] width 19 height 12
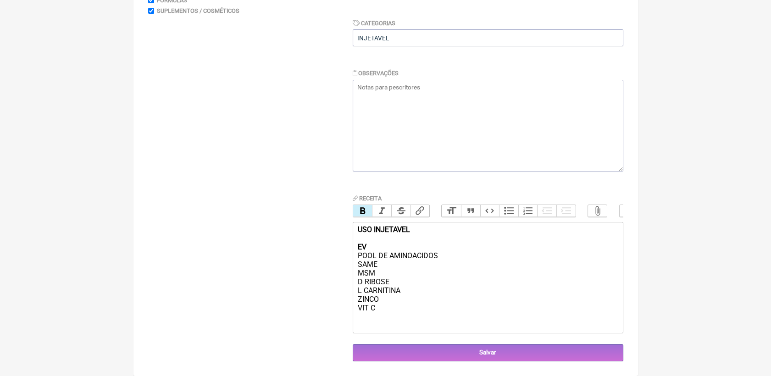
click at [396, 307] on div "USO INJETAVEL EV POOL DE AMINOACIDOS SAME MSM D RIBOSE L CARNITINA ZINCO VIT C" at bounding box center [487, 277] width 261 height 105
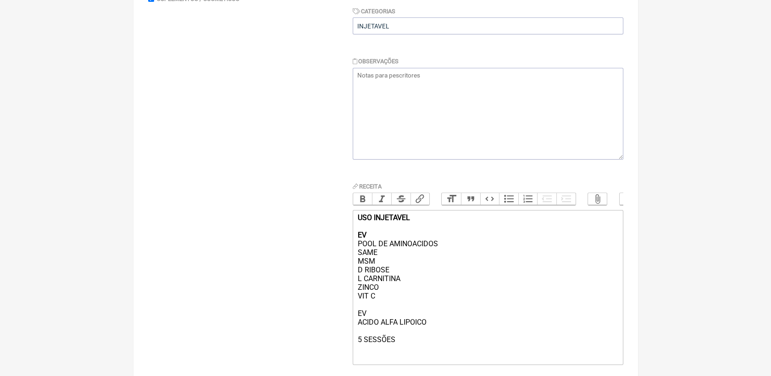
drag, startPoint x: 395, startPoint y: 352, endPoint x: 349, endPoint y: 348, distance: 46.9
click at [349, 348] on form "Buscar Protocolos Formulas Suplementos / Cosméticos Privado Título PÓS CIRURGIC…" at bounding box center [385, 164] width 475 height 458
click at [367, 196] on button "Bold" at bounding box center [362, 199] width 19 height 12
click at [466, 354] on div "USO INJETAVEL EV POOL DE AMINOACIDOS SAME MSM D RIBOSE L CARNITINA ZINCO VIT C …" at bounding box center [487, 287] width 261 height 148
drag, startPoint x: 357, startPoint y: 325, endPoint x: 367, endPoint y: 325, distance: 10.6
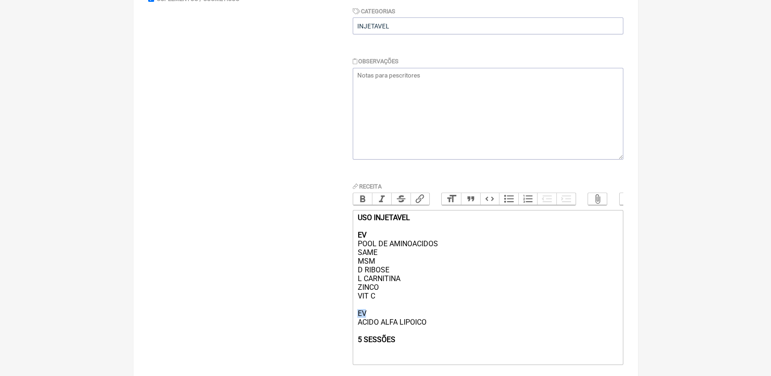
click at [367, 325] on div "USO INJETAVEL EV POOL DE AMINOACIDOS SAME MSM D RIBOSE L CARNITINA ZINCO VIT C …" at bounding box center [487, 287] width 261 height 148
click at [366, 196] on button "Bold" at bounding box center [362, 199] width 19 height 12
click at [400, 359] on div "USO INJETAVEL EV POOL DE AMINOACIDOS SAME MSM D RIBOSE L CARNITINA ZINCO VIT C …" at bounding box center [487, 287] width 261 height 148
drag, startPoint x: 400, startPoint y: 354, endPoint x: 407, endPoint y: 354, distance: 6.9
click at [402, 354] on div "USO INJETAVEL EV POOL DE AMINOACIDOS SAME MSM D RIBOSE L CARNITINA ZINCO VIT C …" at bounding box center [487, 287] width 261 height 148
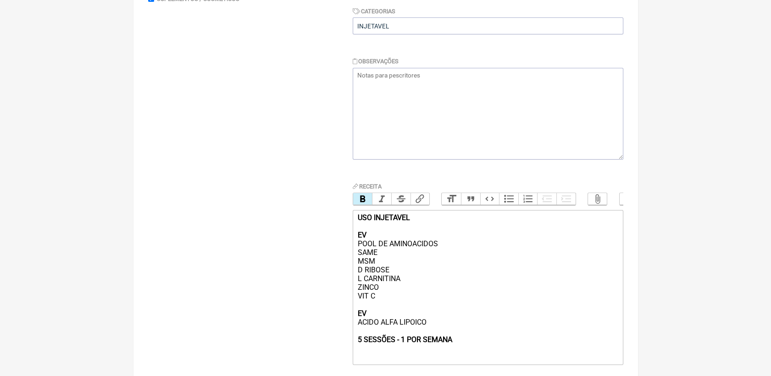
type trix-editor "<div><strong>USO INJETAVEL<br><br>EV</strong><br>POOL DE AMINOACIDOS <br>SAME<b…"
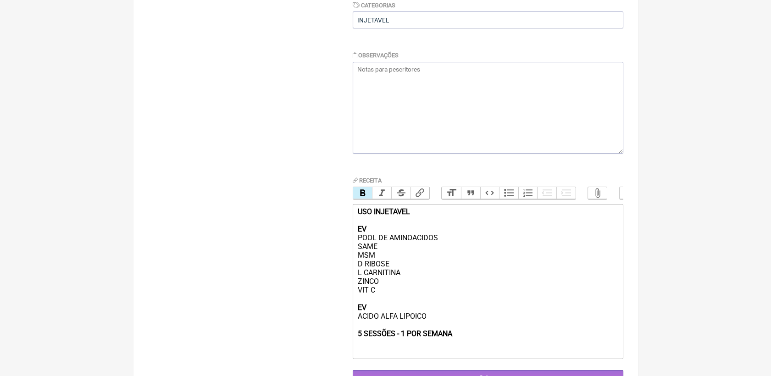
scroll to position [256, 0]
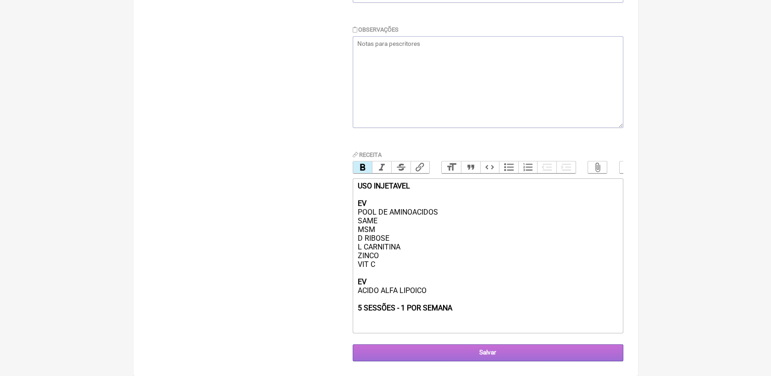
click at [489, 351] on input "Salvar" at bounding box center [488, 353] width 271 height 17
